Goal: Task Accomplishment & Management: Manage account settings

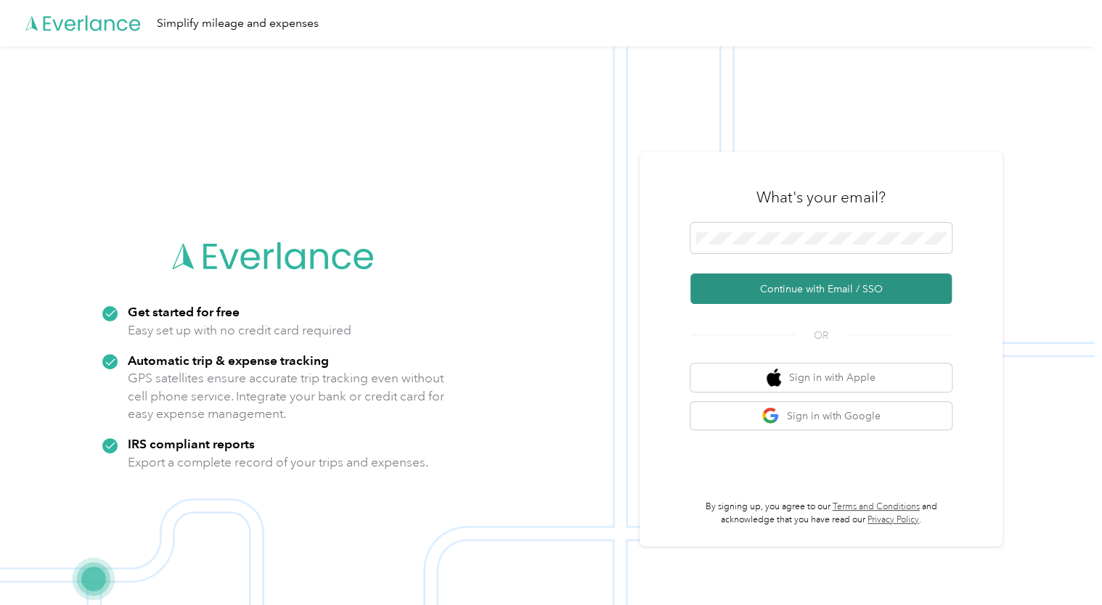
click at [780, 288] on button "Continue with Email / SSO" at bounding box center [820, 289] width 261 height 30
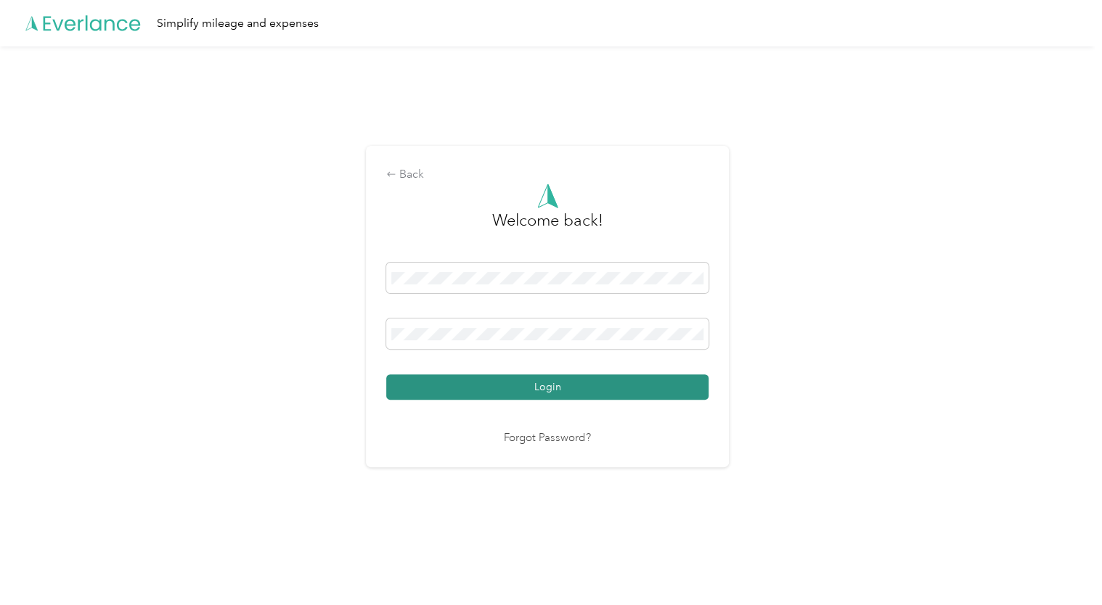
click at [526, 392] on button "Login" at bounding box center [547, 387] width 322 height 25
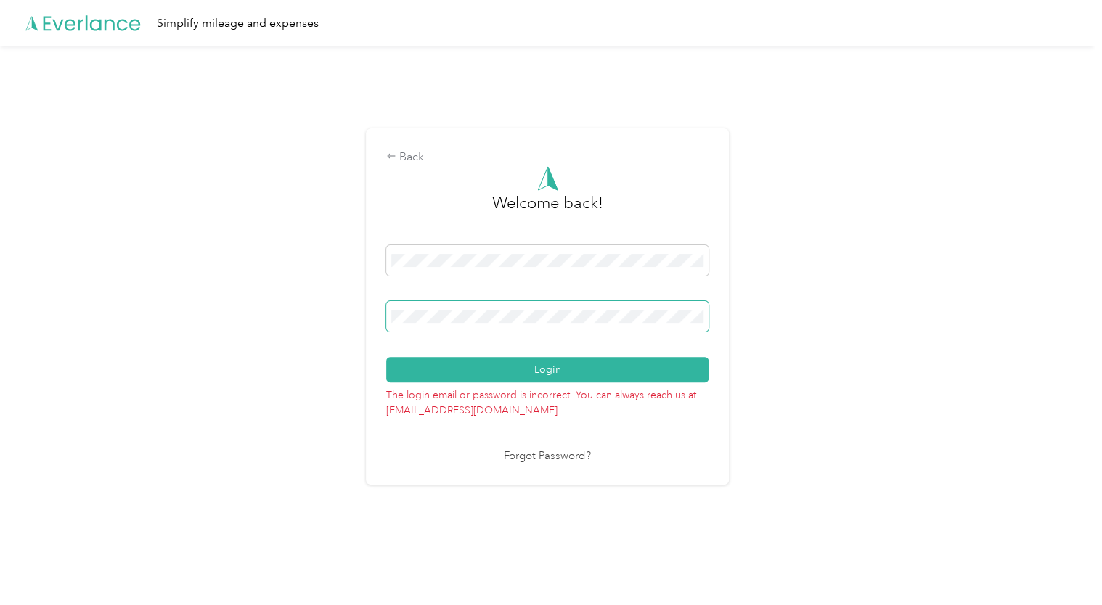
click at [276, 327] on div "Back Welcome back! Login The login email or password is incorrect. You can alwa…" at bounding box center [547, 312] width 1095 height 533
click at [386, 357] on button "Login" at bounding box center [547, 369] width 322 height 25
